Goal: Find specific page/section: Find specific page/section

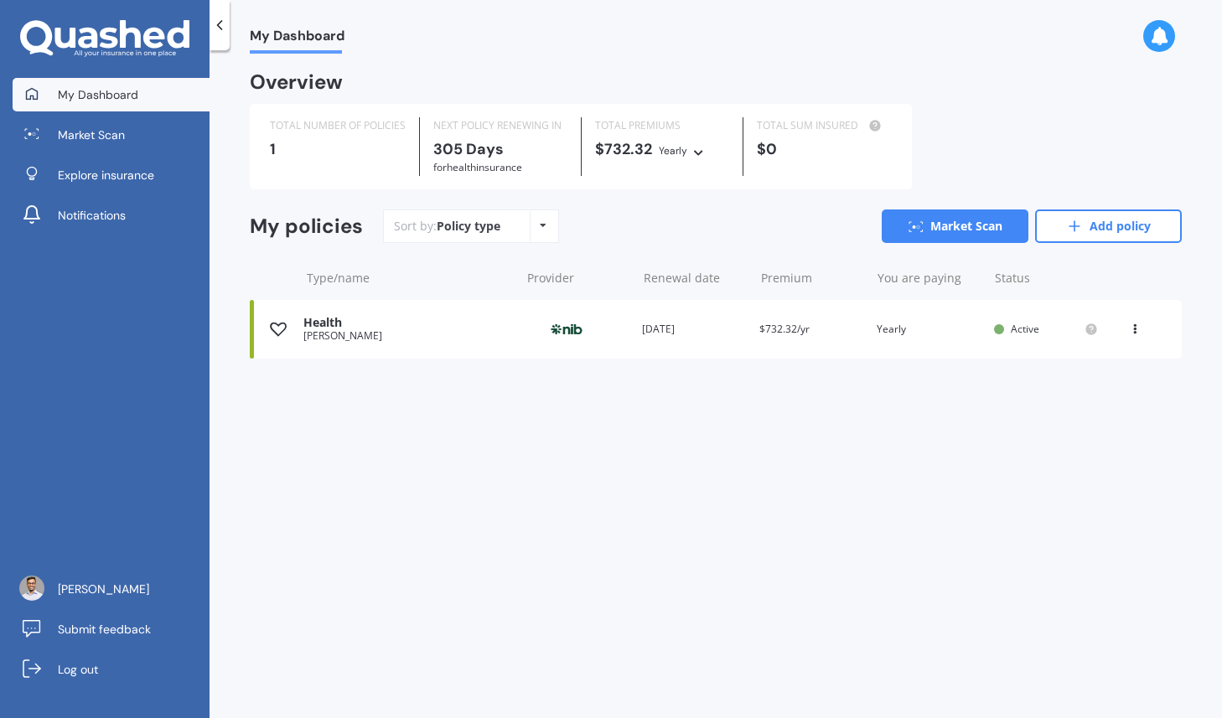
click at [568, 329] on img at bounding box center [567, 330] width 84 height 32
